Goal: Task Accomplishment & Management: Complete application form

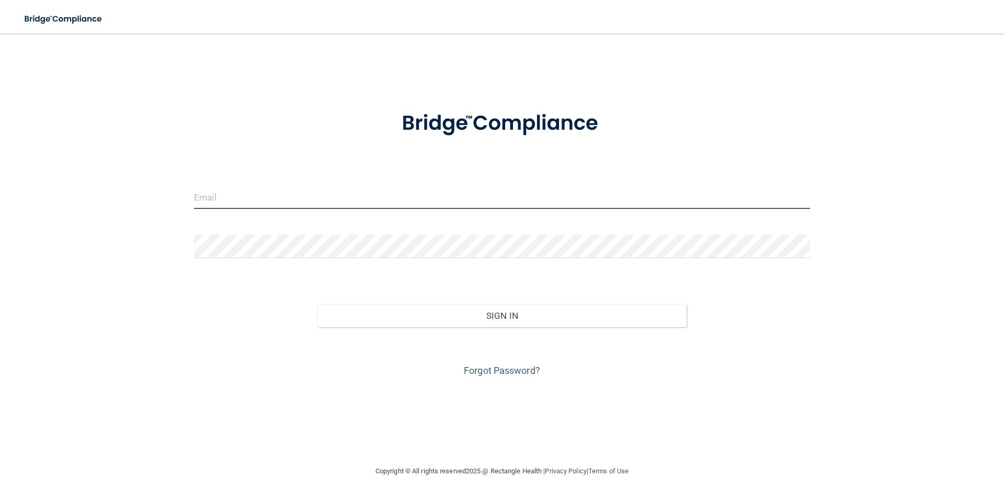
type input "[EMAIL_ADDRESS][DOMAIN_NAME]"
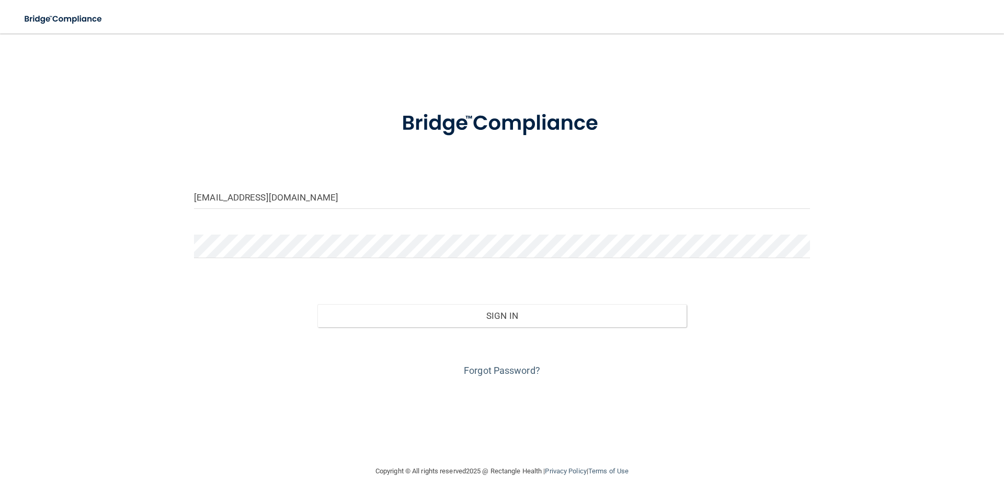
click at [472, 328] on div "Forgot Password?" at bounding box center [502, 353] width 632 height 52
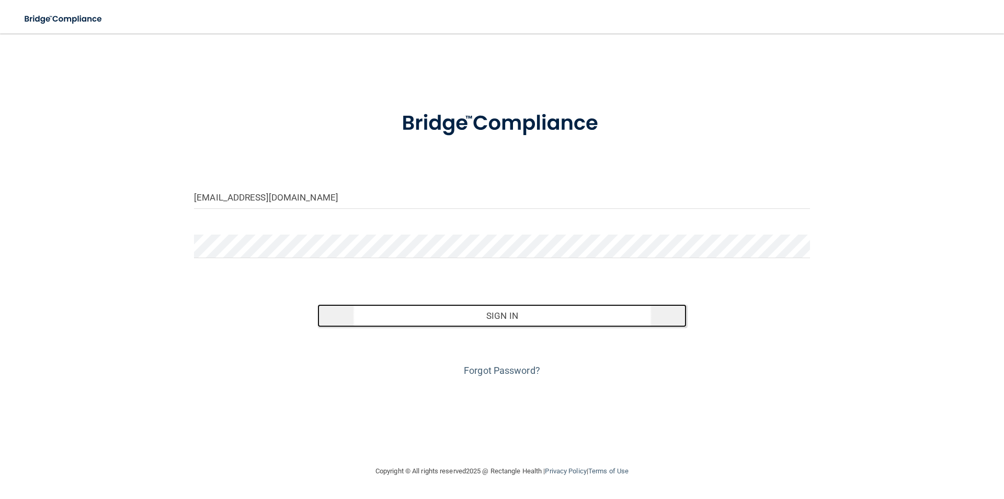
click at [474, 321] on button "Sign In" at bounding box center [503, 315] width 370 height 23
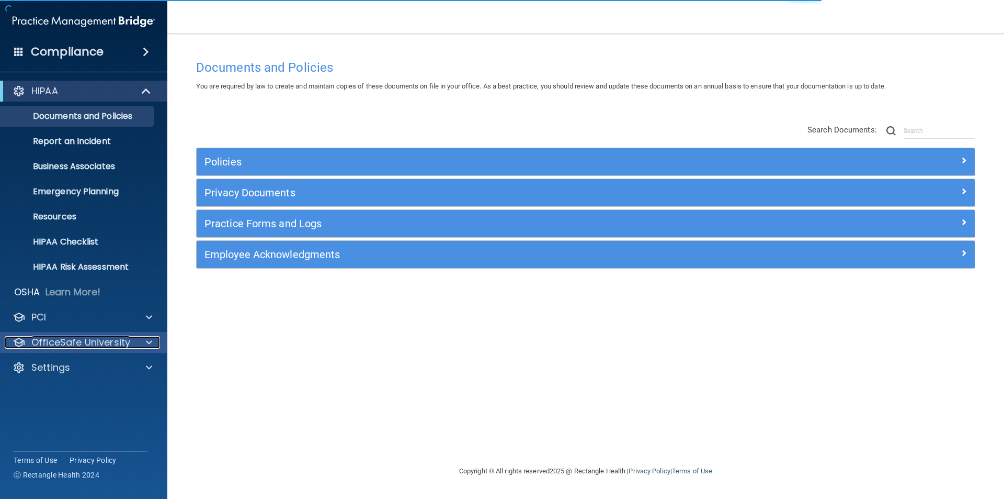
click at [89, 342] on p "OfficeSafe University" at bounding box center [80, 342] width 99 height 13
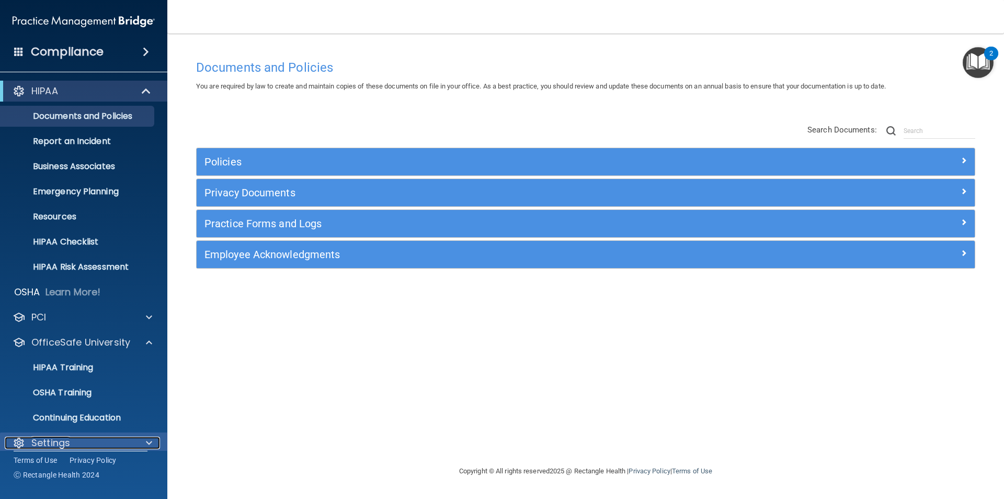
click at [66, 449] on div "Settings" at bounding box center [84, 442] width 168 height 21
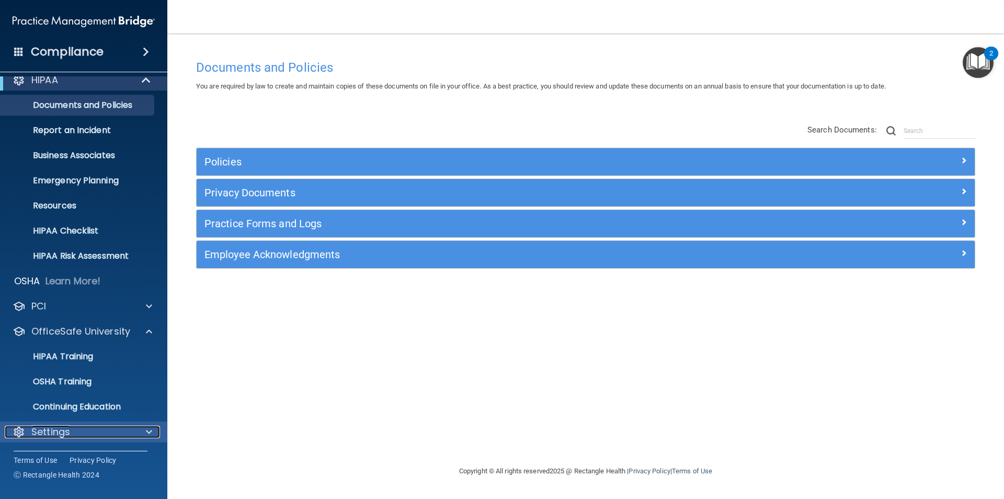
click at [70, 431] on p "Settings" at bounding box center [50, 431] width 39 height 13
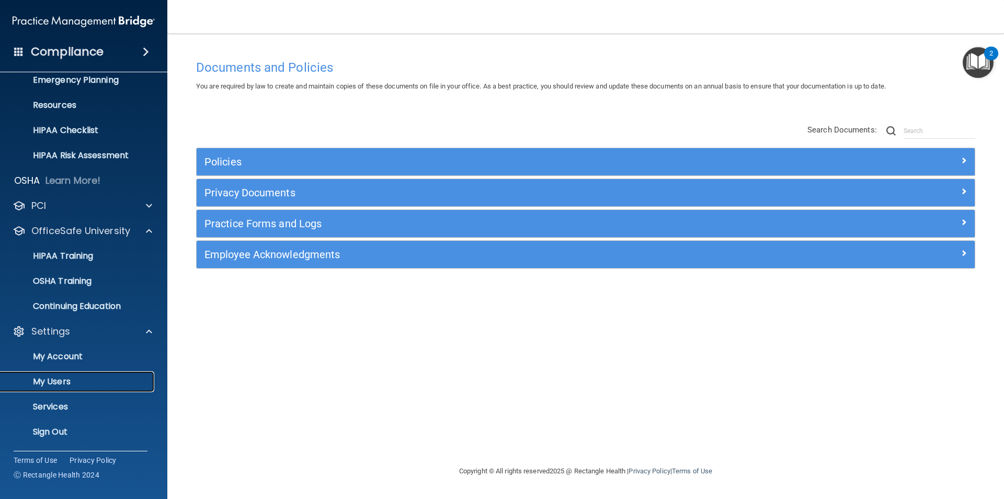
click at [67, 377] on p "My Users" at bounding box center [78, 381] width 143 height 10
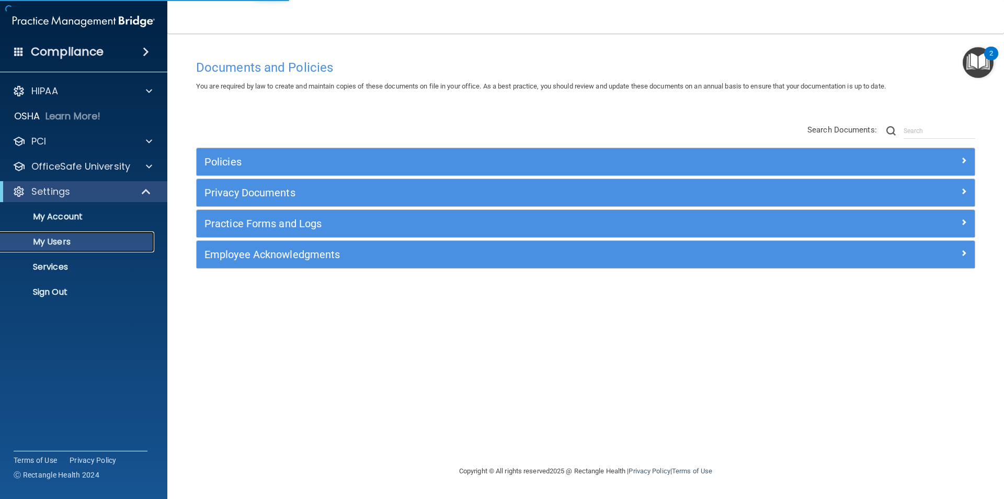
select select "20"
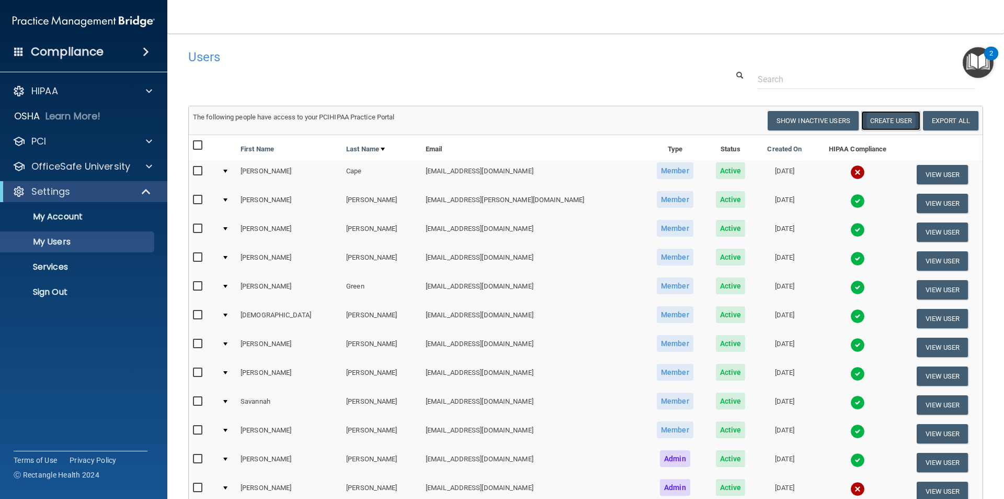
click at [880, 118] on button "Create User" at bounding box center [891, 120] width 59 height 19
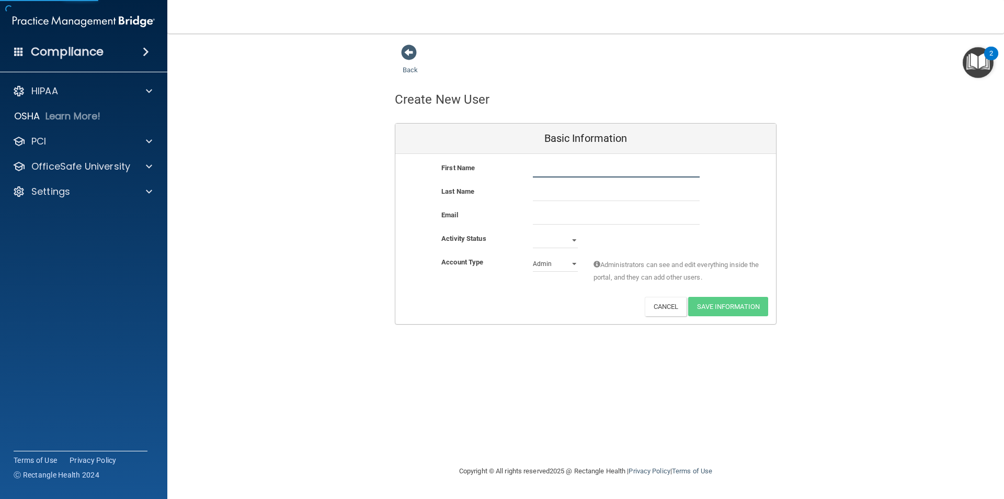
click at [550, 171] on input "text" at bounding box center [616, 170] width 167 height 16
type input "C"
type input "Kaden"
type input "Parks"
type input "[EMAIL_ADDRESS][DOMAIN_NAME]"
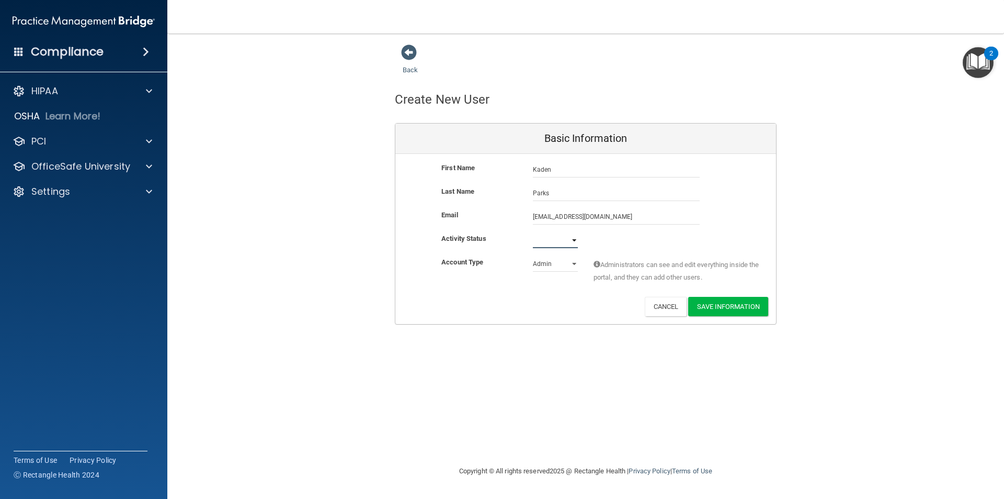
click at [537, 242] on select "Active Inactive" at bounding box center [555, 240] width 45 height 16
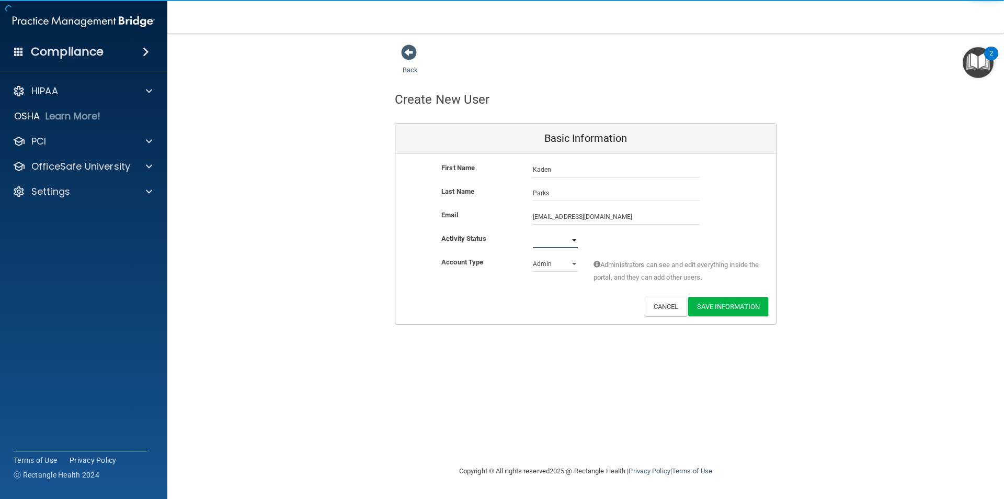
select select "active"
click at [533, 232] on select "Active Inactive" at bounding box center [555, 240] width 45 height 16
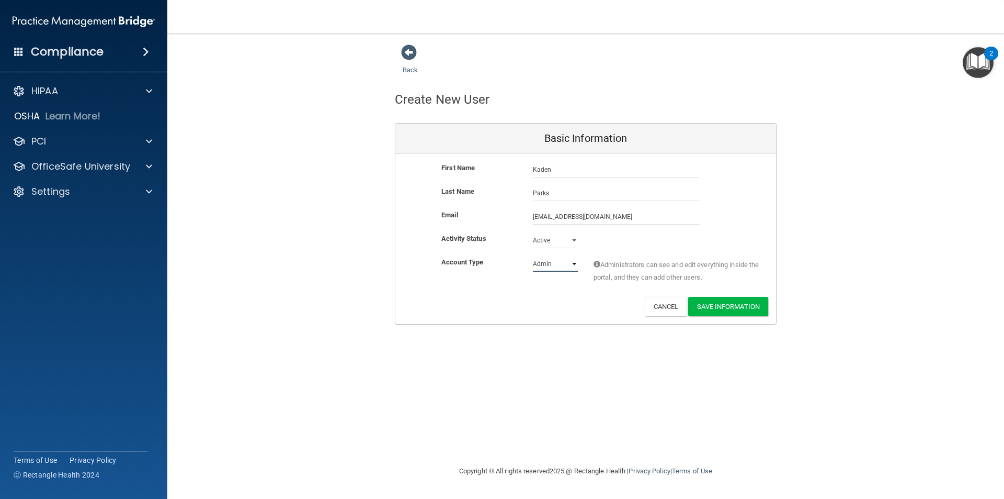
click at [551, 265] on select "Admin Member" at bounding box center [555, 264] width 45 height 16
select select "practice_member"
click at [533, 256] on select "Admin Member" at bounding box center [555, 264] width 45 height 16
click at [743, 311] on button "Save Information" at bounding box center [728, 306] width 80 height 19
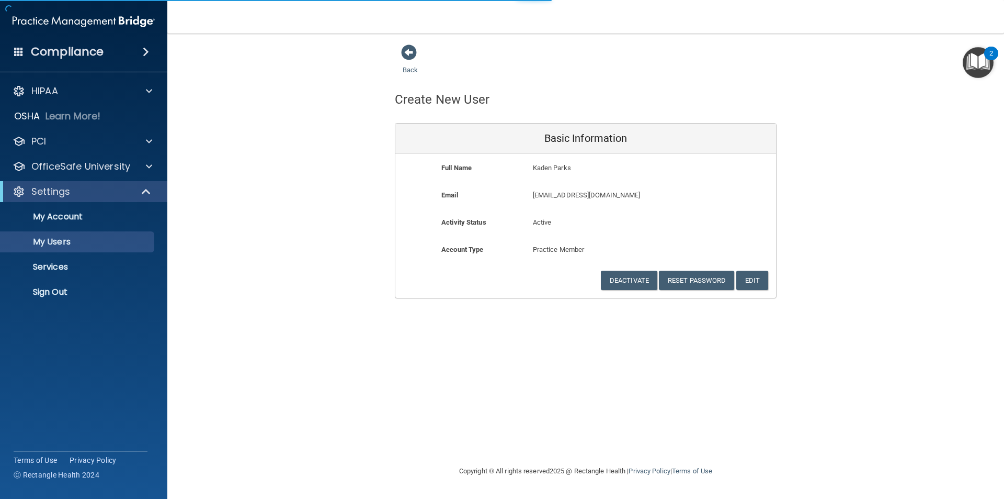
select select "20"
